Goal: Information Seeking & Learning: Learn about a topic

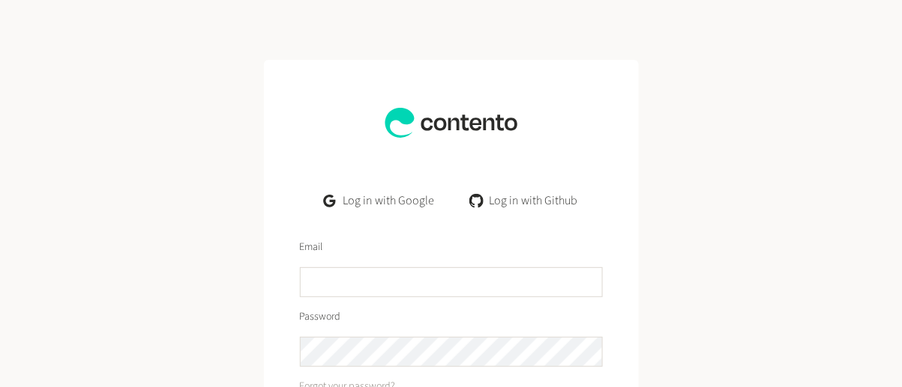
drag, startPoint x: 366, startPoint y: 199, endPoint x: 354, endPoint y: 194, distance: 13.1
click at [366, 199] on link "Log in with Google" at bounding box center [379, 201] width 134 height 30
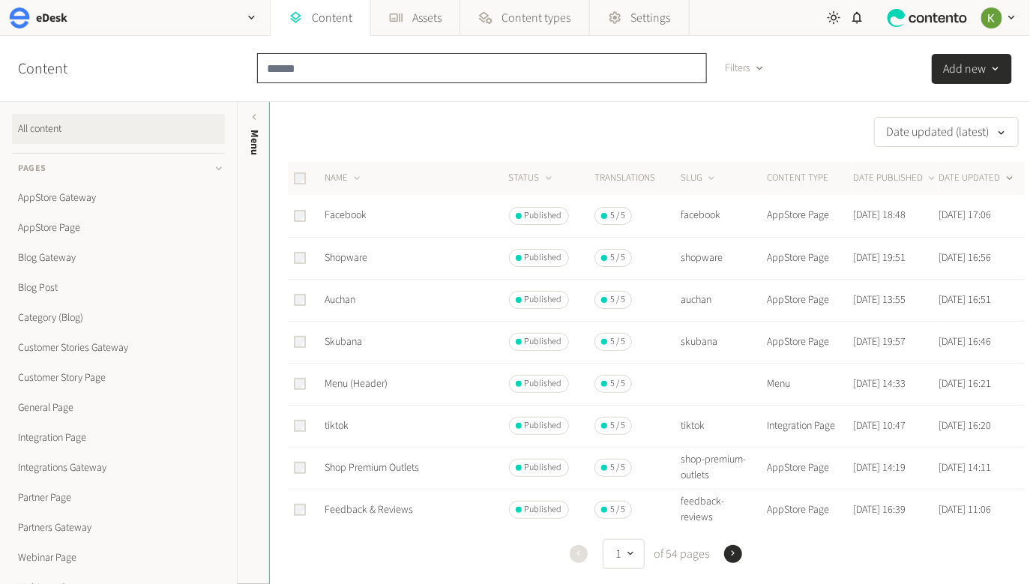
click at [347, 65] on input "text" at bounding box center [482, 68] width 450 height 30
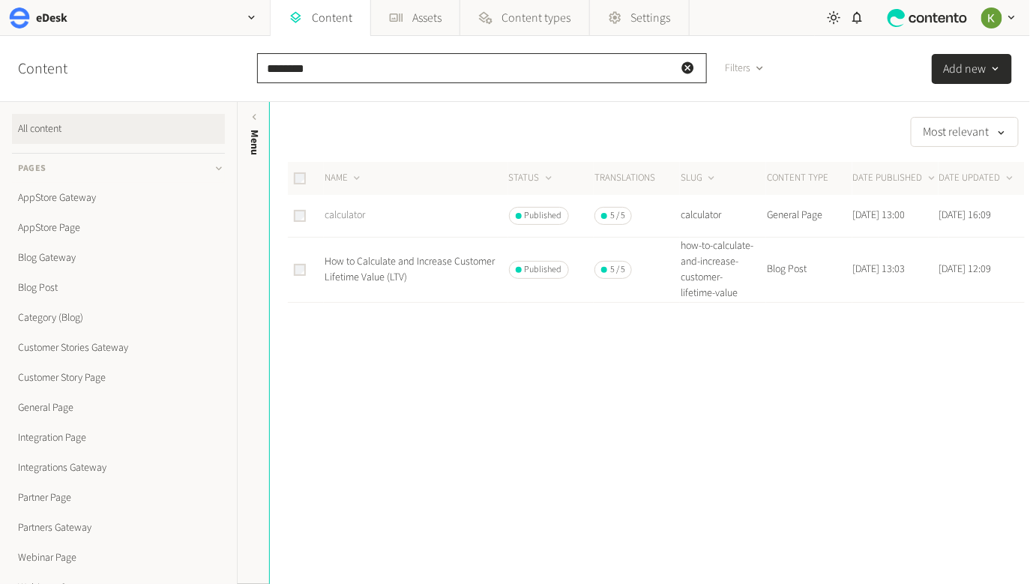
type input "********"
click at [351, 215] on link "calculator" at bounding box center [344, 215] width 40 height 15
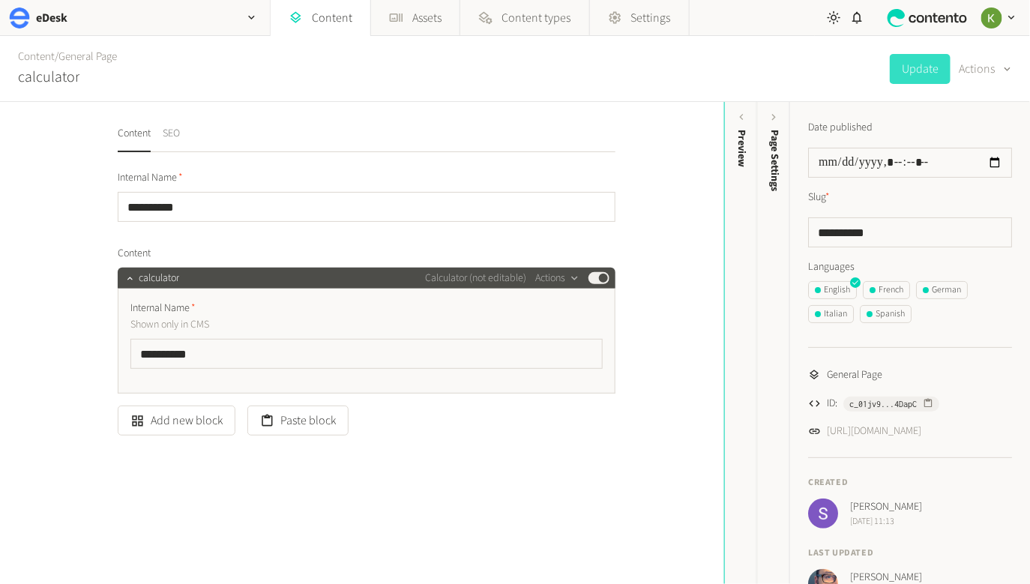
click at [169, 130] on button "SEO" at bounding box center [171, 139] width 17 height 26
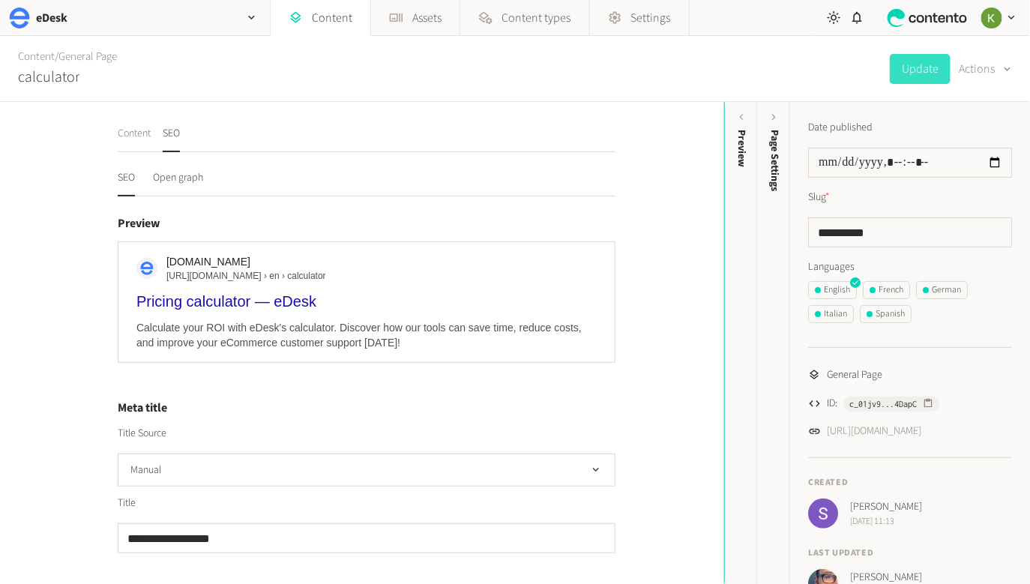
click at [139, 137] on button "Content" at bounding box center [134, 139] width 33 height 26
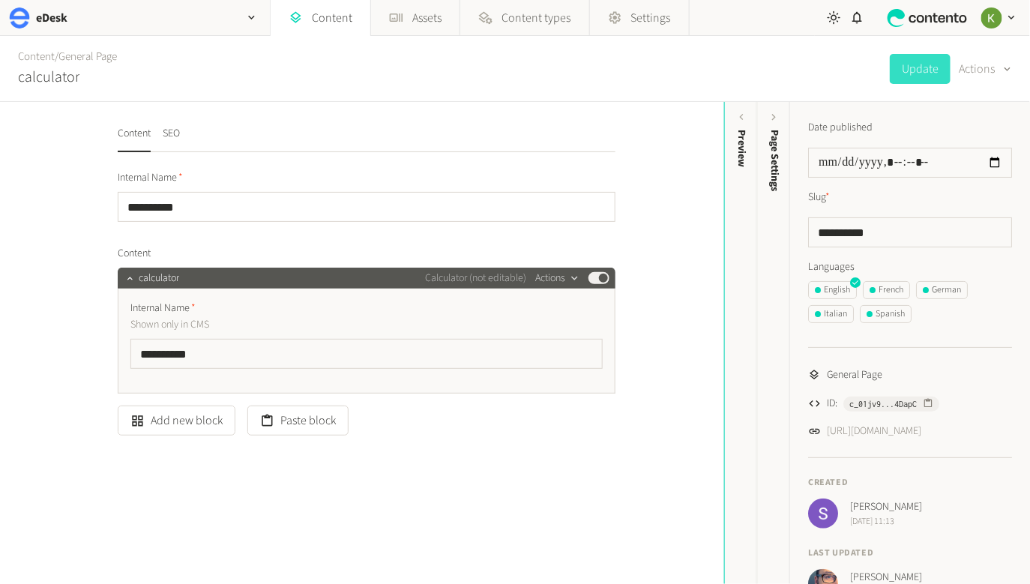
click at [551, 277] on button "Actions" at bounding box center [557, 278] width 44 height 18
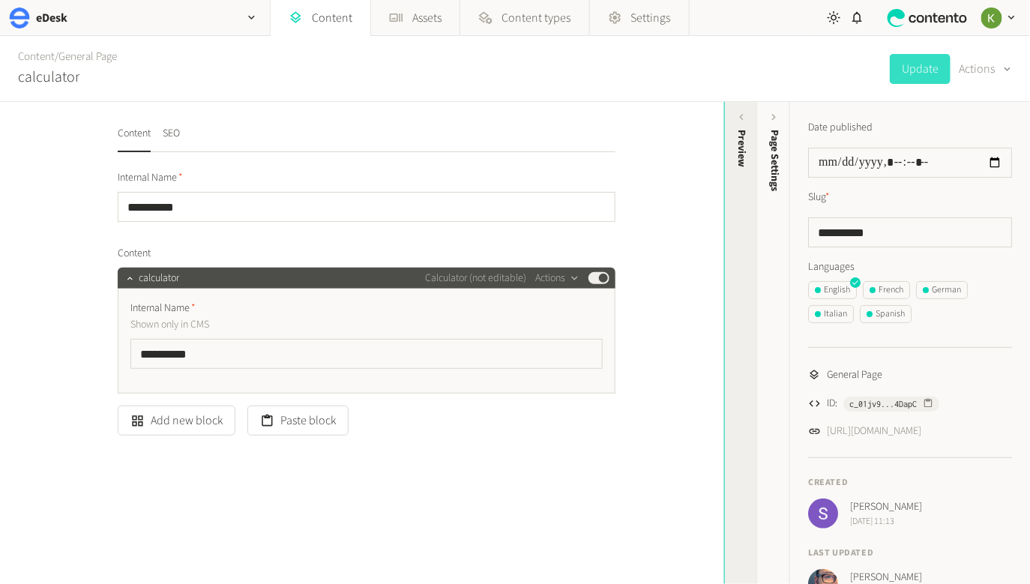
click at [743, 199] on div "Preview" at bounding box center [741, 246] width 33 height 270
